Goal: Communication & Community: Answer question/provide support

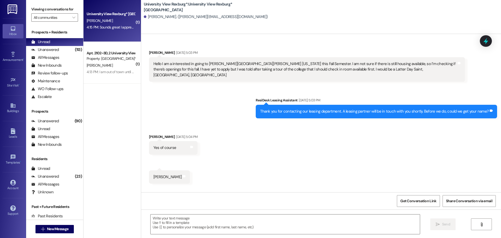
scroll to position [1393, 0]
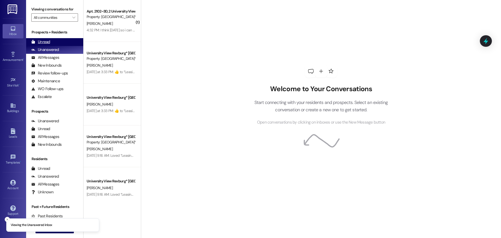
click at [51, 43] on div "Unread (0)" at bounding box center [54, 42] width 57 height 8
